Goal: Information Seeking & Learning: Learn about a topic

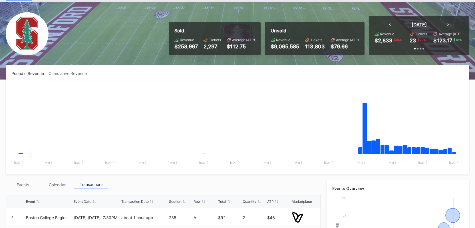
scroll to position [15, 0]
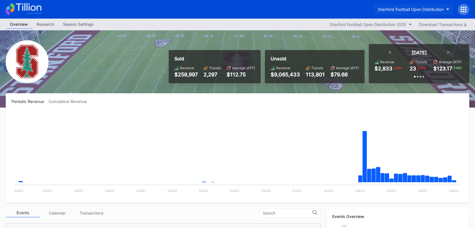
click at [417, 7] on div "Stanford Football Open Distribution" at bounding box center [411, 9] width 66 height 5
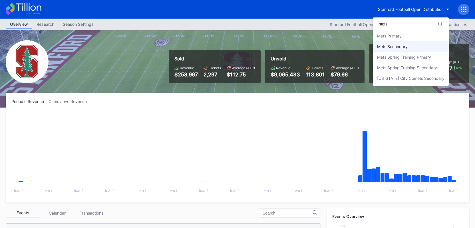
type input "mets"
drag, startPoint x: 422, startPoint y: 45, endPoint x: 414, endPoint y: 37, distance: 11.3
click at [414, 37] on div "Mets Primary Mets Secondary Mets Spring Training Primary Mets Spring Training S…" at bounding box center [411, 57] width 76 height 53
click at [414, 37] on div "Mets Primary" at bounding box center [411, 36] width 76 height 11
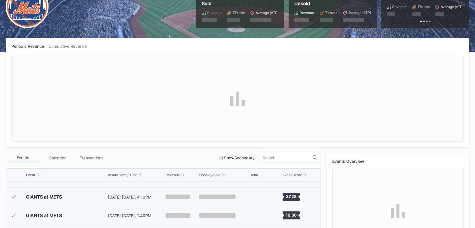
scroll to position [53, 0]
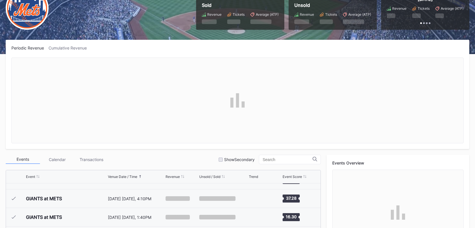
click at [230, 103] on div at bounding box center [237, 100] width 452 height 86
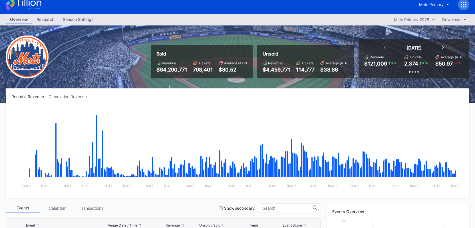
scroll to position [4, 0]
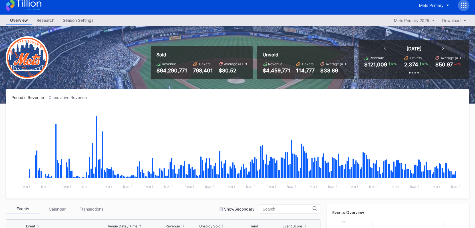
click at [53, 20] on div "Research" at bounding box center [45, 20] width 26 height 8
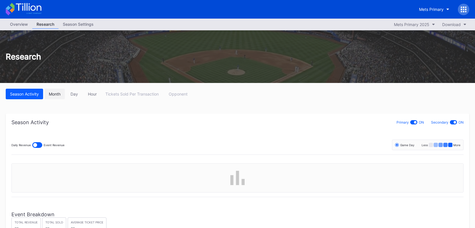
click at [61, 96] on button "Month" at bounding box center [55, 94] width 20 height 11
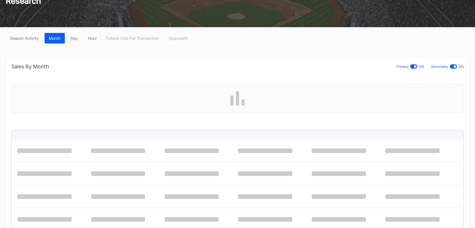
scroll to position [108, 0]
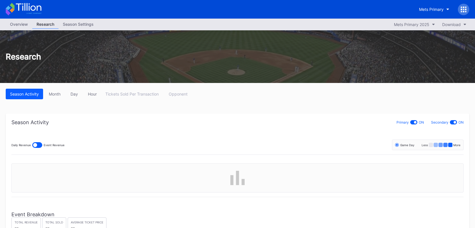
click at [24, 25] on div "Overview" at bounding box center [19, 24] width 27 height 8
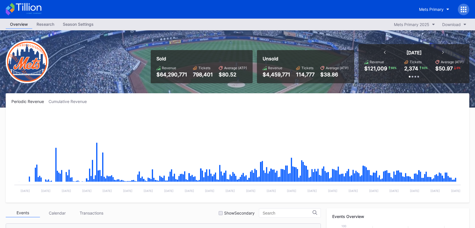
scroll to position [1095, 0]
